Goal: Task Accomplishment & Management: Manage account settings

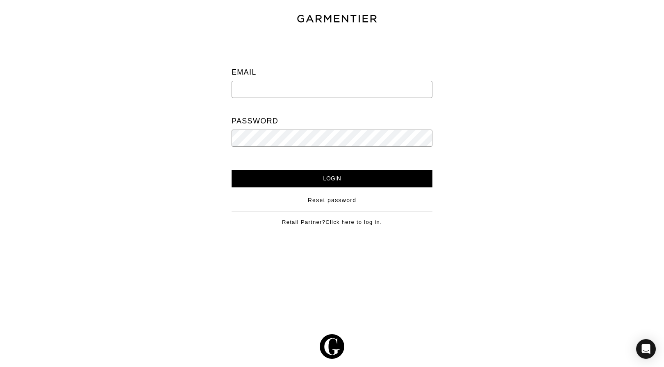
type input "[PERSON_NAME][EMAIL_ADDRESS][DOMAIN_NAME]"
click at [332, 177] on input "Login" at bounding box center [332, 179] width 201 height 18
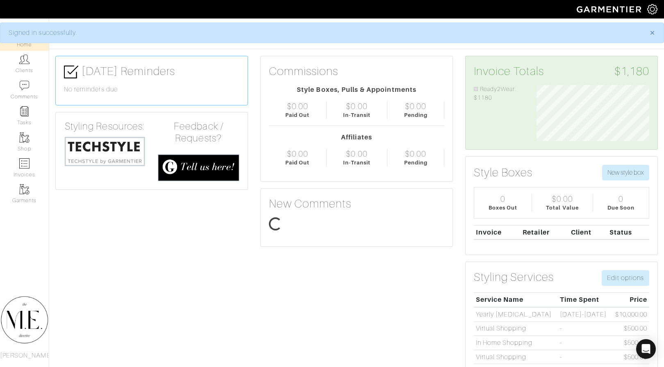
scroll to position [56, 125]
click at [18, 70] on link "Clients" at bounding box center [24, 64] width 49 height 26
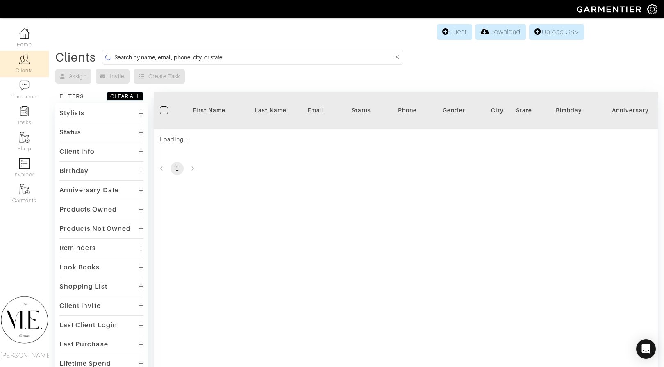
click at [152, 61] on input at bounding box center [253, 57] width 279 height 10
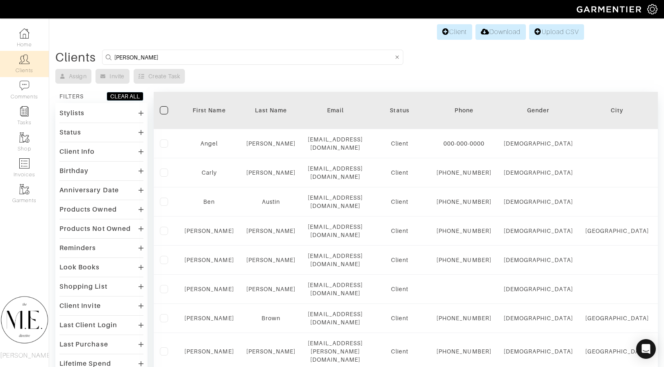
type input "Cynthia patterson"
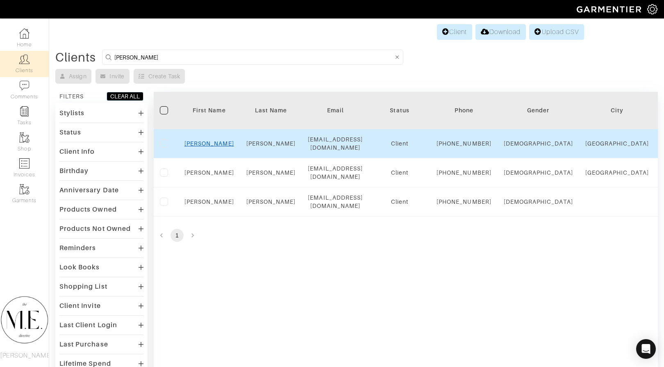
click at [206, 147] on link "Cynthia" at bounding box center [209, 143] width 50 height 7
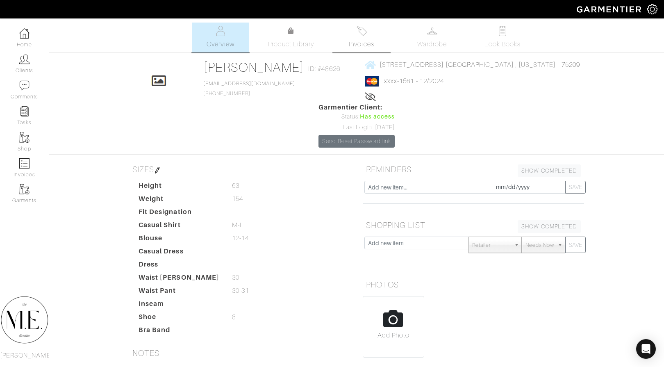
click at [365, 41] on span "Invoices" at bounding box center [361, 44] width 25 height 10
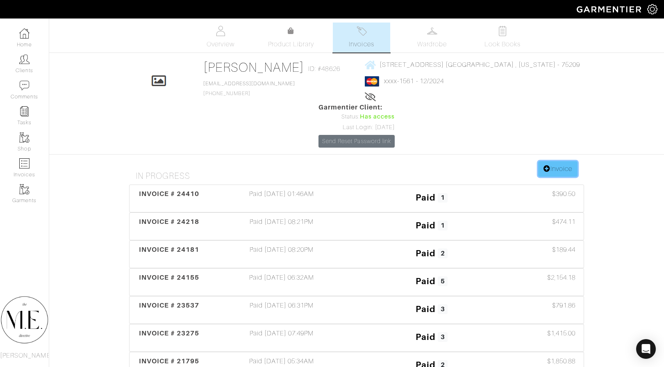
click at [553, 161] on link "Invoice" at bounding box center [557, 169] width 39 height 16
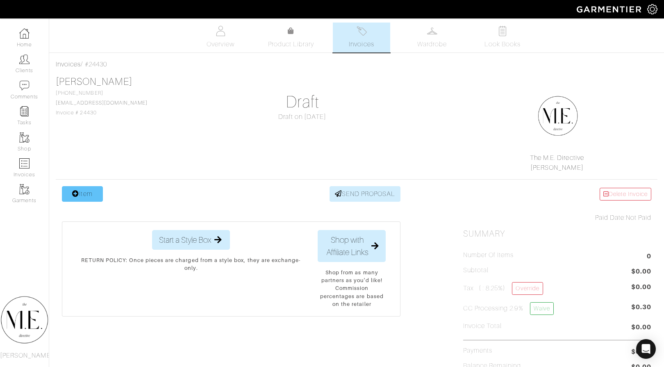
click at [84, 190] on link "Item" at bounding box center [82, 194] width 41 height 16
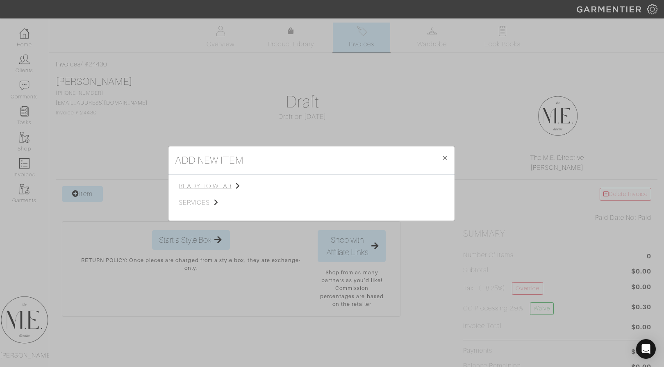
click at [212, 186] on span "ready to wear" at bounding box center [220, 186] width 82 height 10
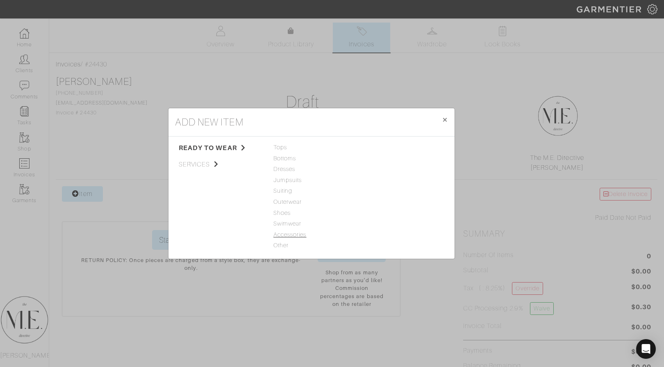
click at [295, 238] on span "Accessories" at bounding box center [311, 234] width 76 height 9
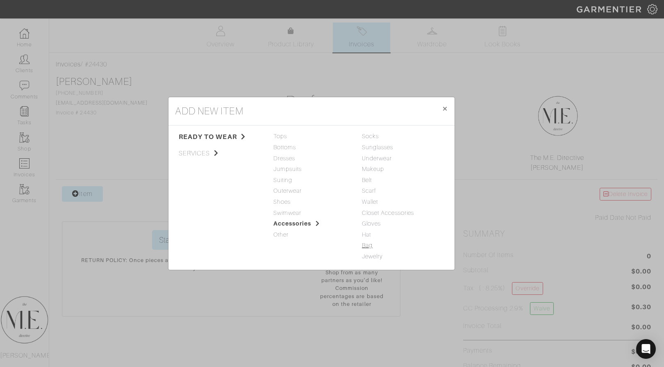
click at [369, 247] on link "Bag" at bounding box center [367, 245] width 11 height 7
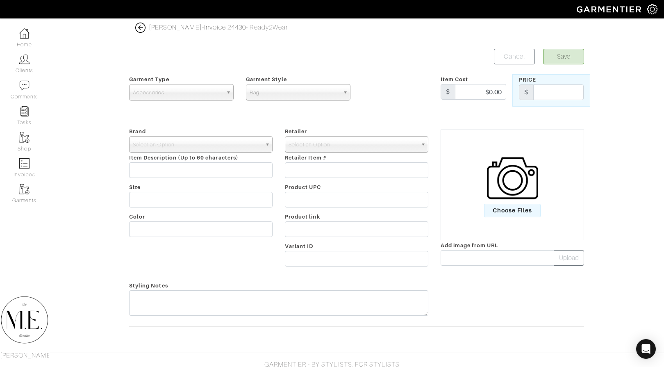
click at [228, 133] on div "Brand - 032c 1017 ALYX 9SM 111SKIN 11 by Boris Bidjan Saberi 11 Honore 12 Store…" at bounding box center [201, 198] width 156 height 144
click at [226, 132] on div "Brand - 032c 1017 ALYX 9SM 111SKIN 11 by Boris Bidjan Saberi 11 Honore 12 Store…" at bounding box center [201, 198] width 156 height 144
click at [226, 144] on span "Select an Option" at bounding box center [197, 145] width 129 height 16
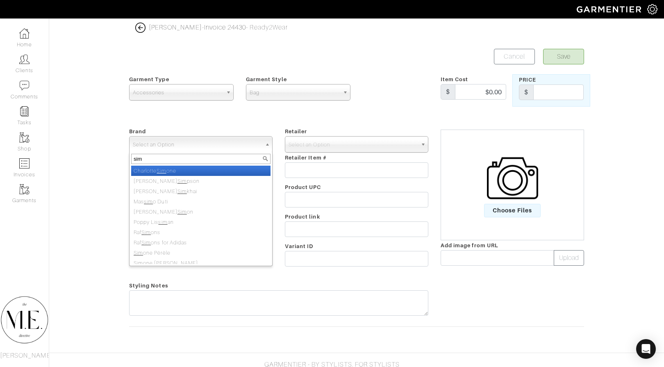
type input "simk"
select select "[PERSON_NAME]"
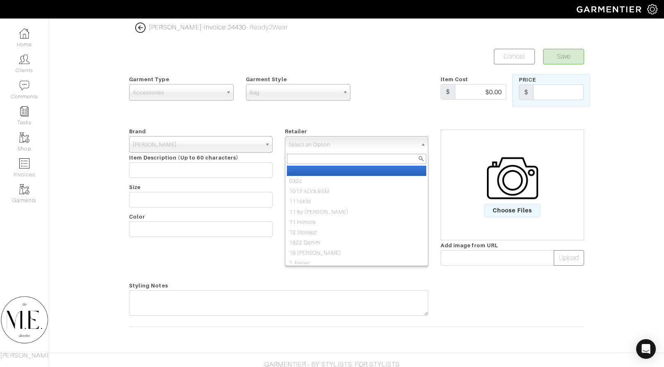
click at [352, 143] on span "Select an Option" at bounding box center [353, 145] width 129 height 16
type input "moda op"
select select "63"
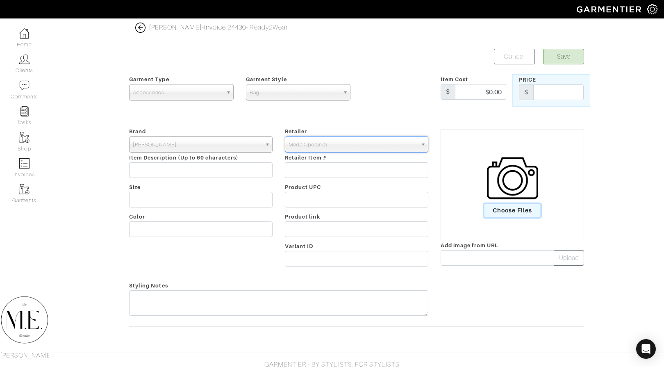
click at [512, 212] on span "Choose Files" at bounding box center [512, 211] width 57 height 14
click at [0, 0] on input "Choose Files" at bounding box center [0, 0] width 0 height 0
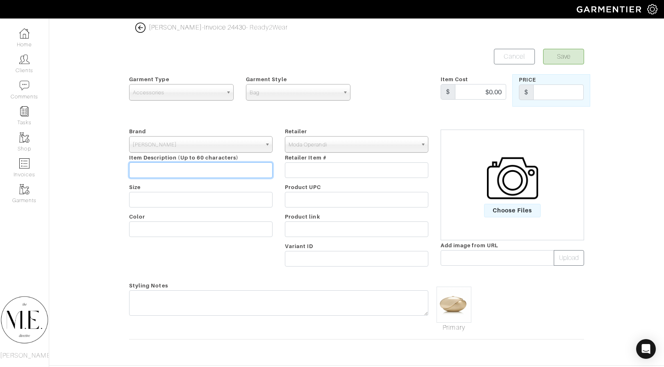
click at [203, 167] on input "text" at bounding box center [200, 170] width 143 height 16
paste input "Ameera Sculpted Clutch"
type input "Ameera Sculpted Clutch"
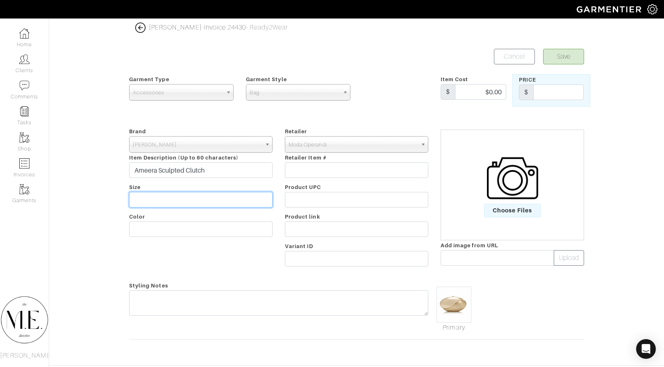
click at [191, 203] on input "text" at bounding box center [200, 200] width 143 height 16
type input "One Size"
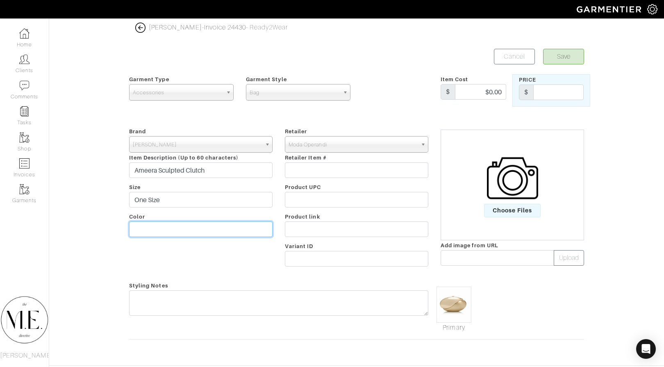
click at [168, 232] on input "text" at bounding box center [200, 229] width 143 height 16
type input "Gold"
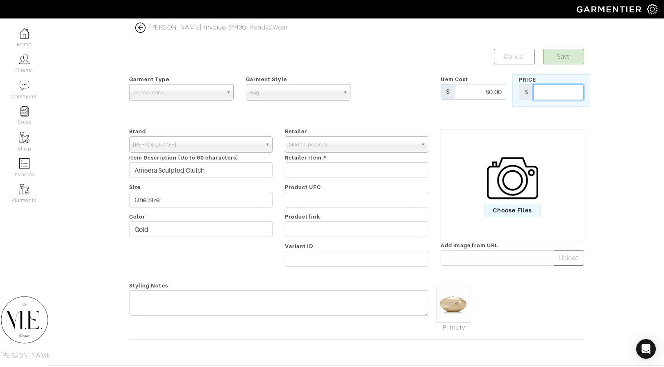
click at [544, 93] on input "text" at bounding box center [558, 92] width 50 height 16
type input "595"
click at [565, 56] on button "Save" at bounding box center [563, 57] width 41 height 16
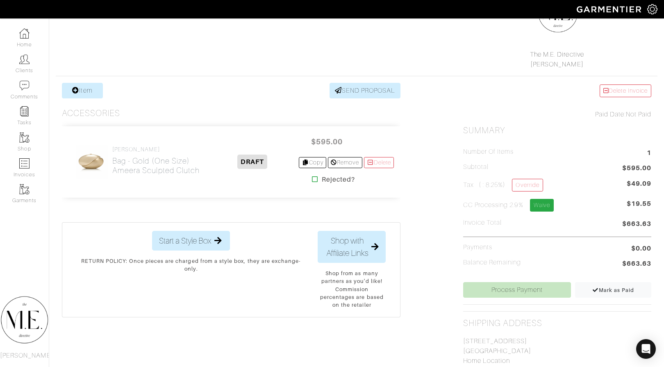
scroll to position [132, 0]
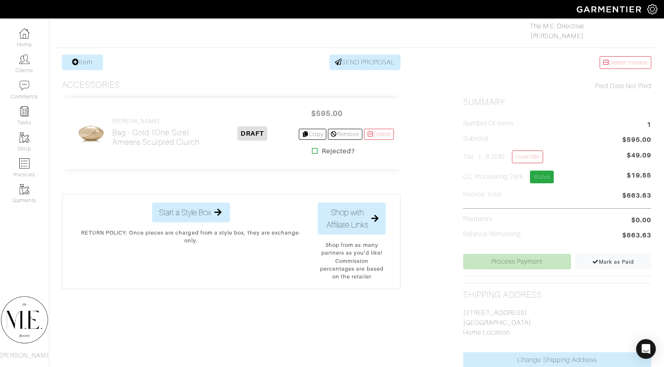
click at [540, 171] on link "Waive" at bounding box center [542, 177] width 24 height 13
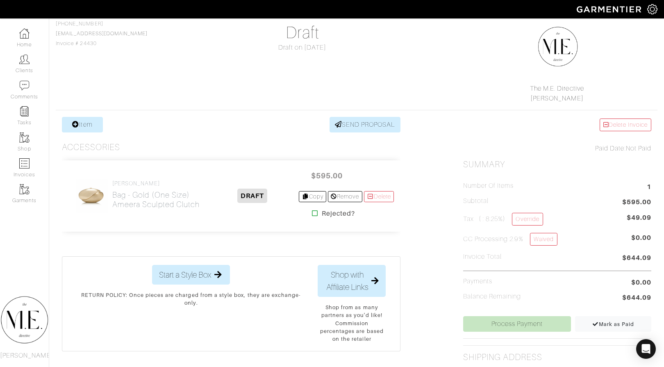
scroll to position [127, 0]
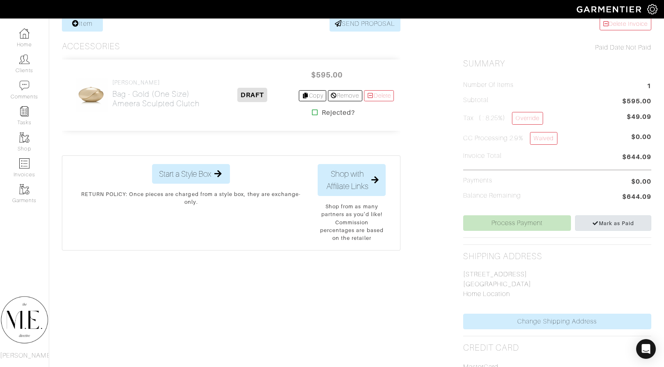
click at [617, 215] on link "Mark as Paid" at bounding box center [613, 223] width 76 height 16
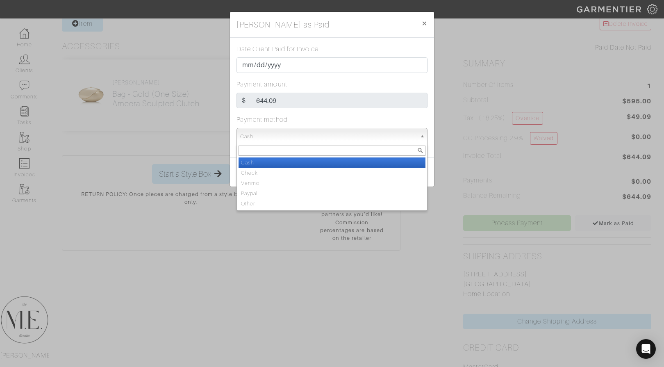
click at [296, 136] on span "Cash" at bounding box center [328, 136] width 176 height 16
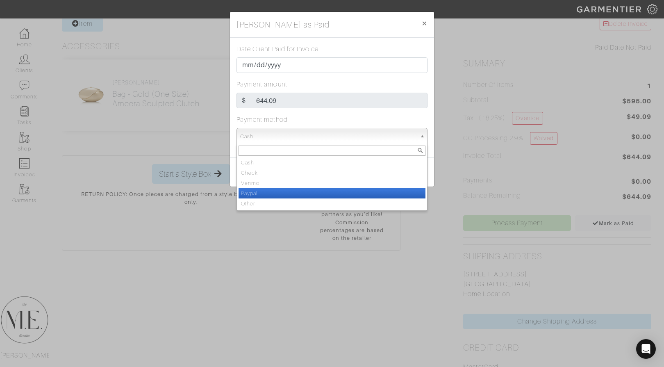
click at [282, 184] on li "Venmo" at bounding box center [332, 183] width 187 height 10
select select "Venmo"
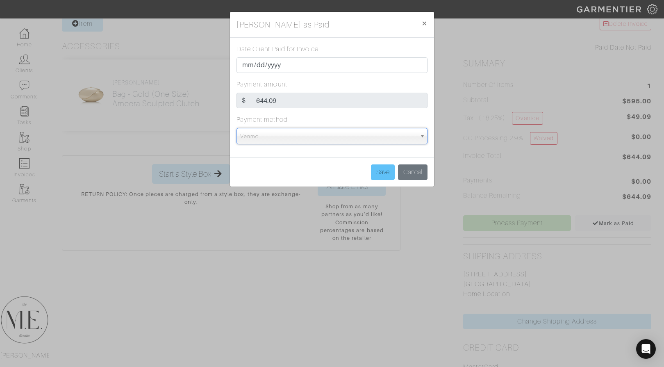
click at [375, 175] on input "Save" at bounding box center [383, 172] width 24 height 16
type input "Save"
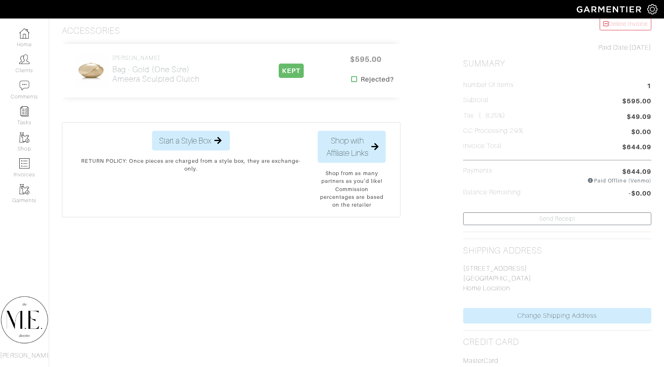
scroll to position [0, 0]
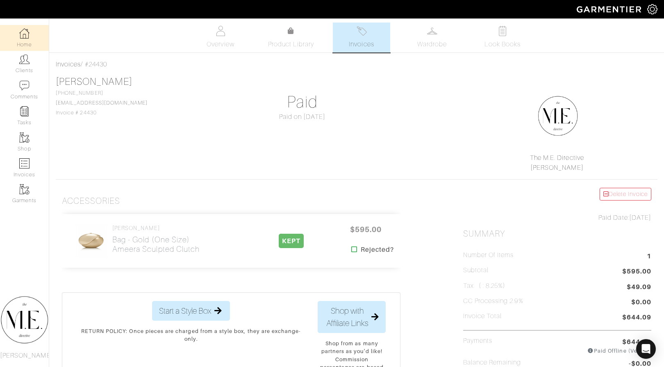
click at [19, 39] on link "Home" at bounding box center [24, 38] width 49 height 26
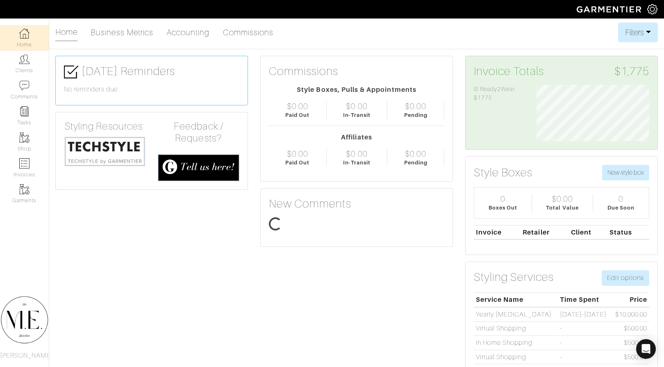
scroll to position [56, 125]
